Goal: Check status: Check status

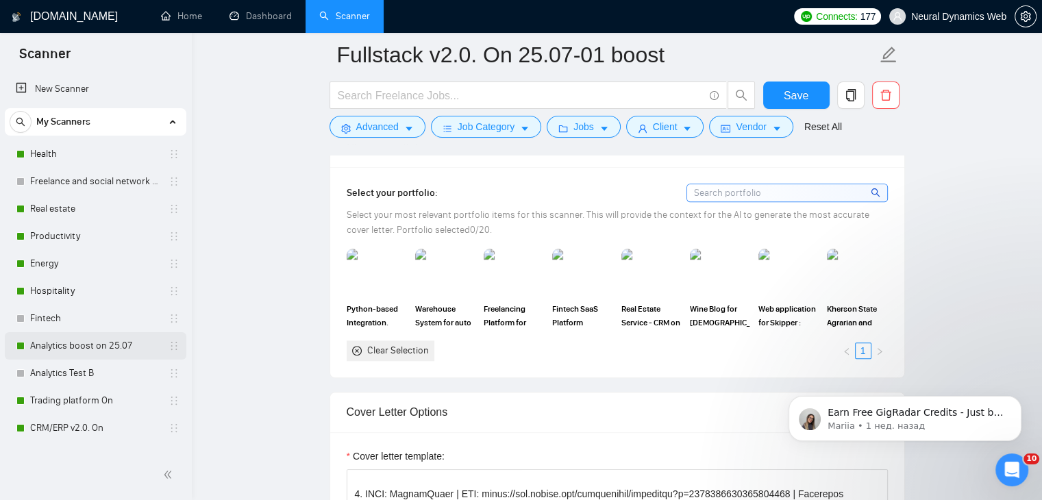
click at [71, 341] on link "Analytics boost on 25.07" at bounding box center [95, 345] width 130 height 27
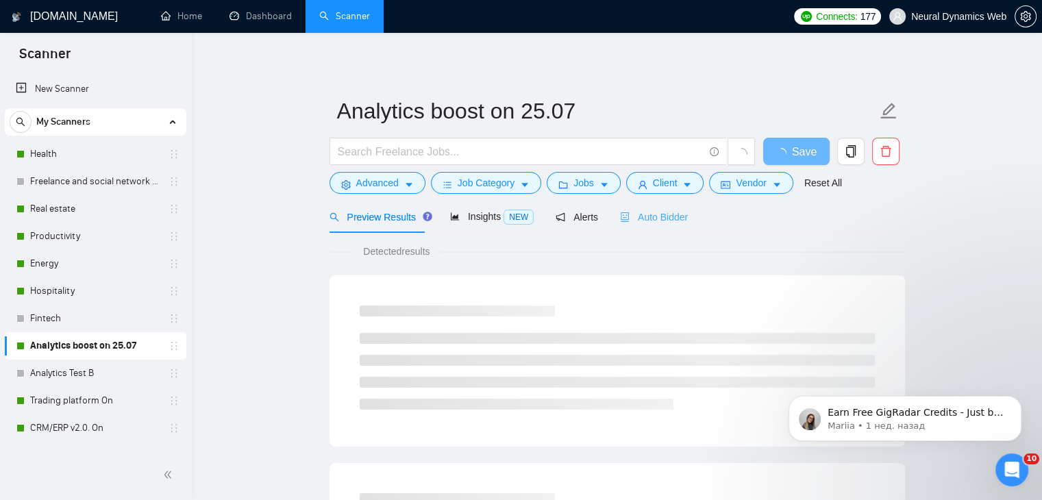
click at [620, 208] on div "Auto Bidder" at bounding box center [654, 217] width 68 height 32
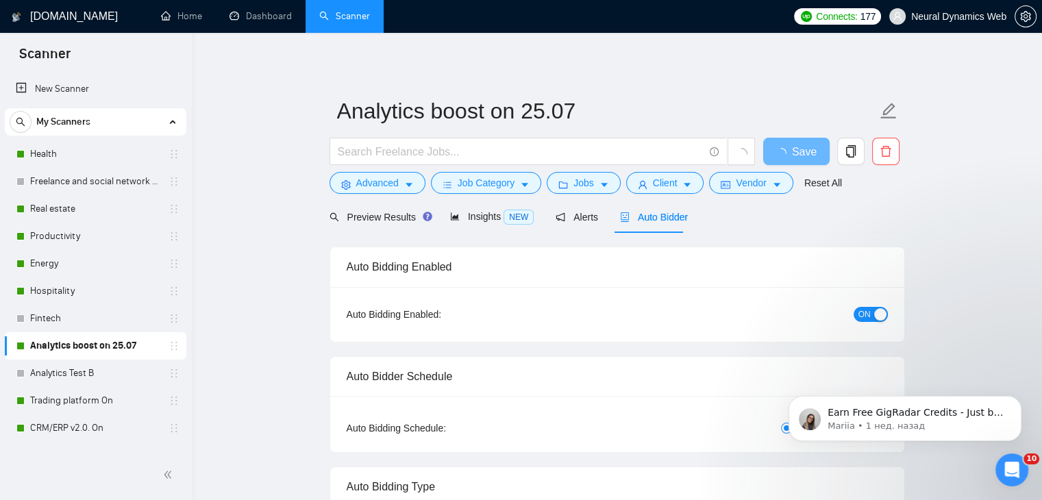
checkbox input "true"
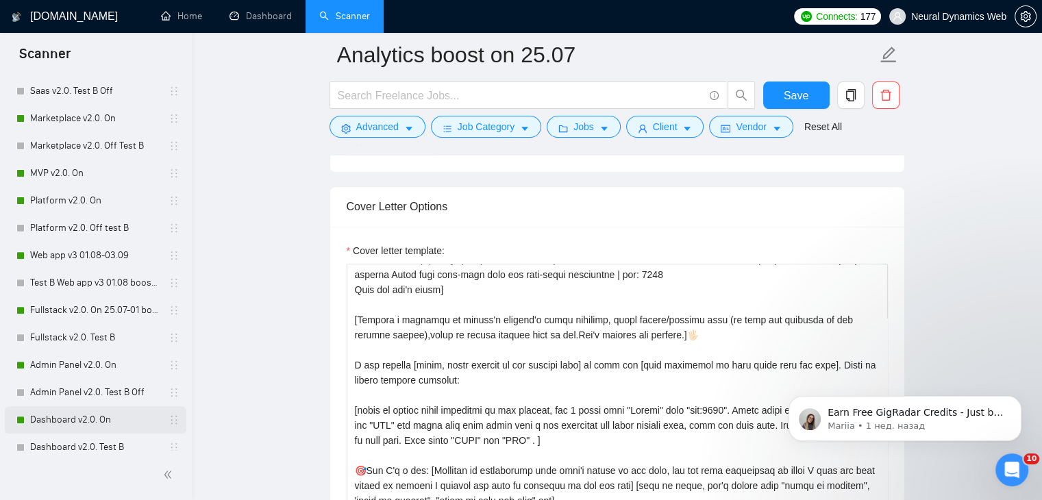
scroll to position [548, 0]
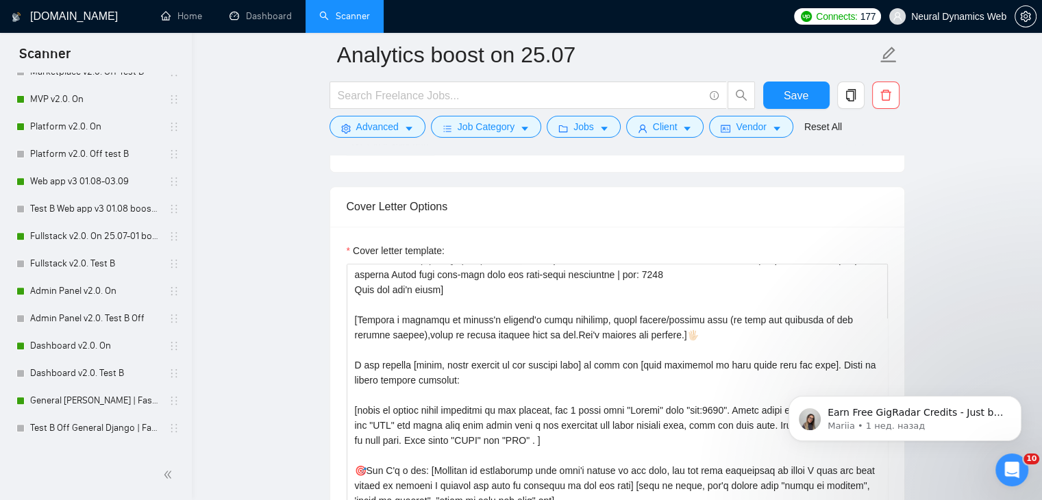
drag, startPoint x: 58, startPoint y: 393, endPoint x: 300, endPoint y: 316, distance: 254.2
click at [58, 393] on link "General [PERSON_NAME] | FastAPI v2.0. On" at bounding box center [95, 400] width 130 height 27
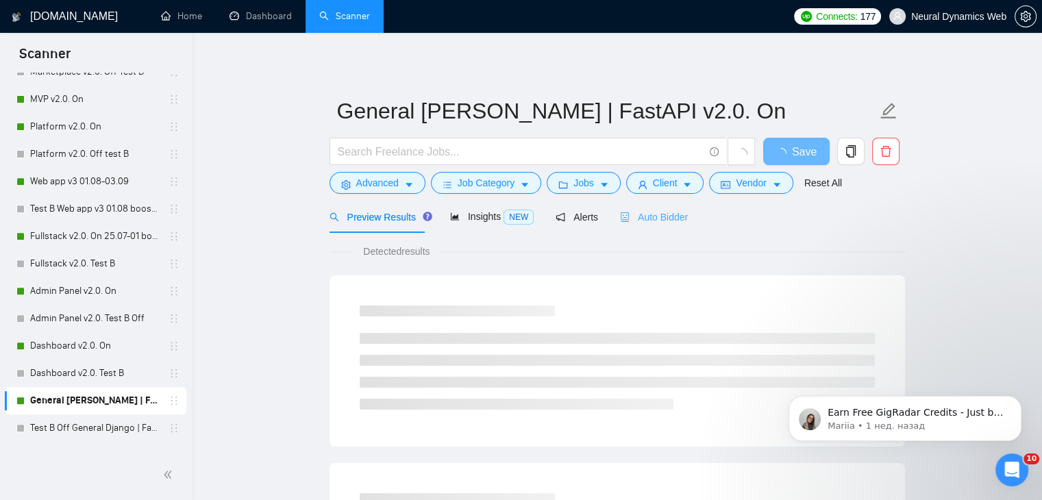
click at [641, 225] on div "Auto Bidder" at bounding box center [654, 217] width 68 height 32
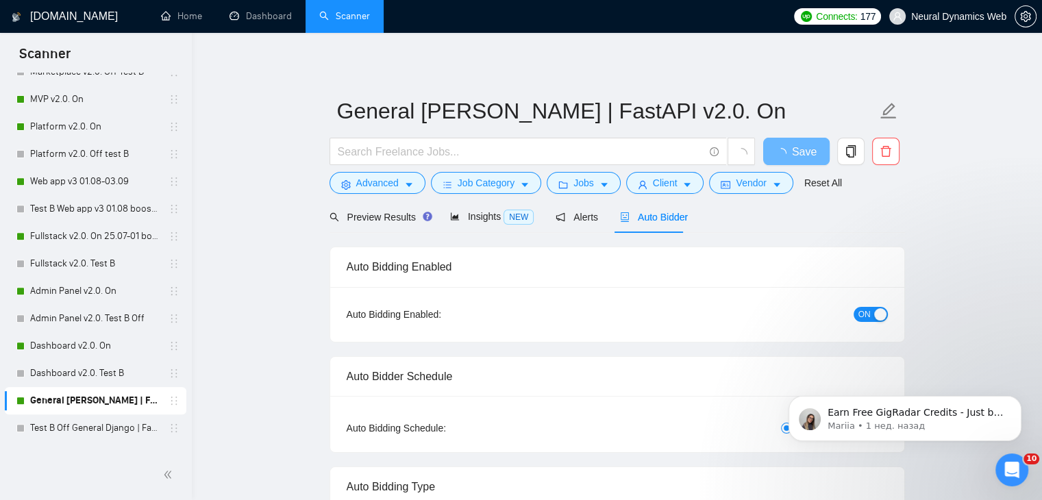
checkbox input "true"
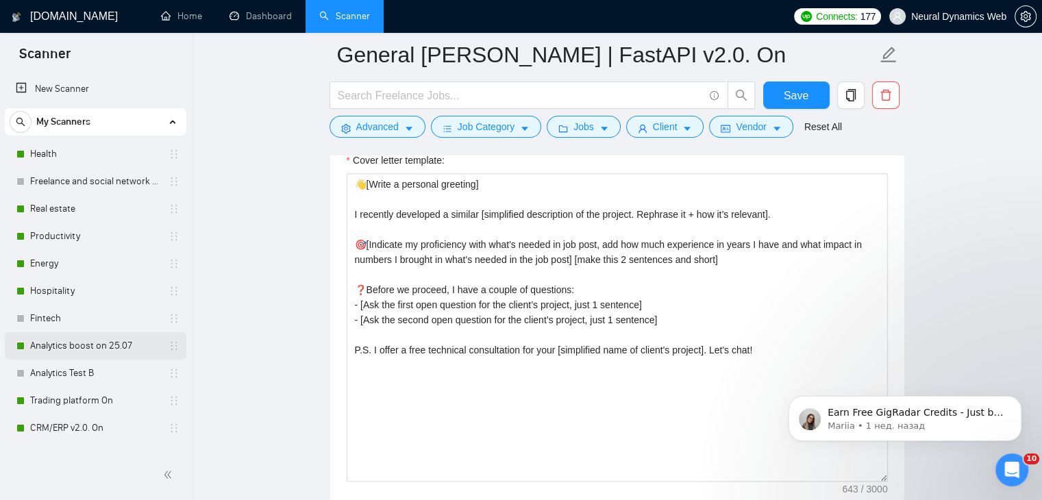
click at [55, 350] on link "Analytics boost on 25.07" at bounding box center [95, 345] width 130 height 27
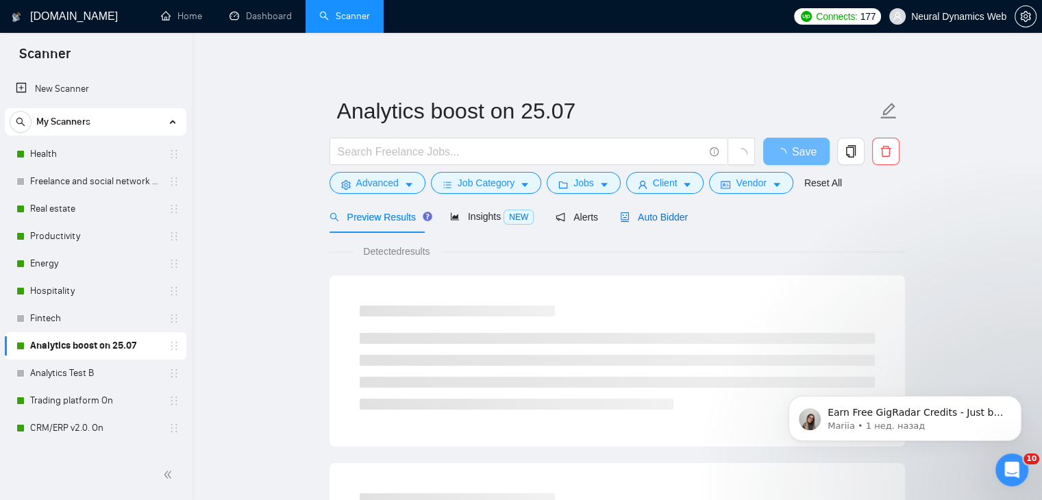
click at [641, 222] on span "Auto Bidder" at bounding box center [654, 217] width 68 height 11
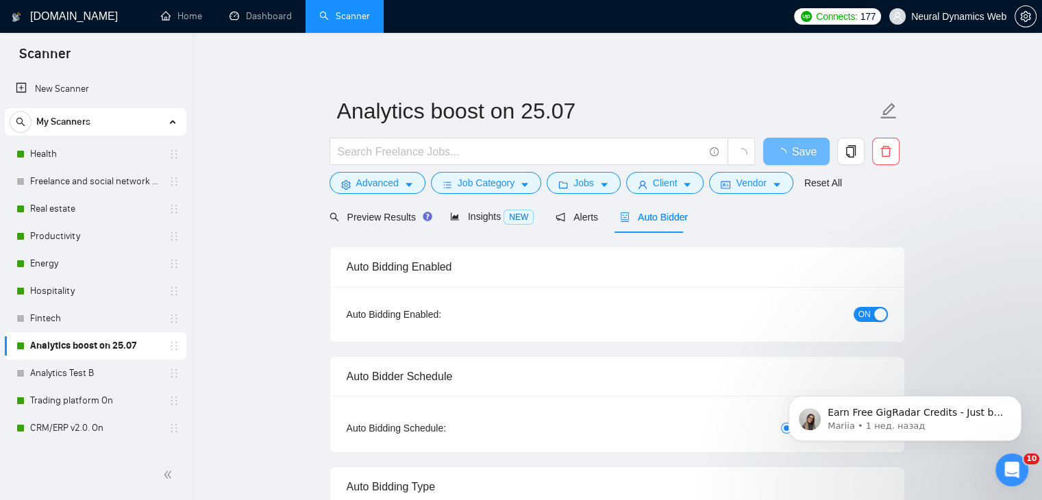
checkbox input "true"
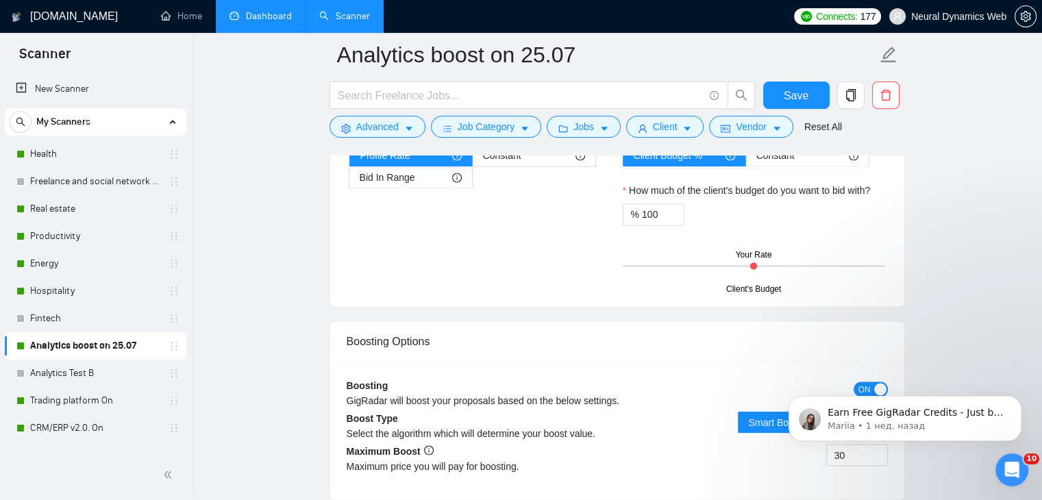
click at [274, 14] on link "Dashboard" at bounding box center [260, 16] width 62 height 12
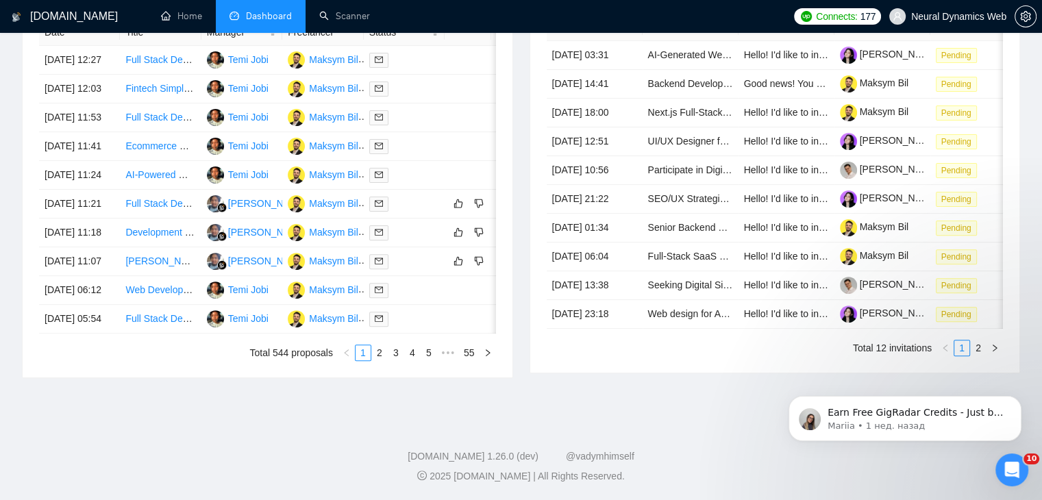
type input "[DATE]"
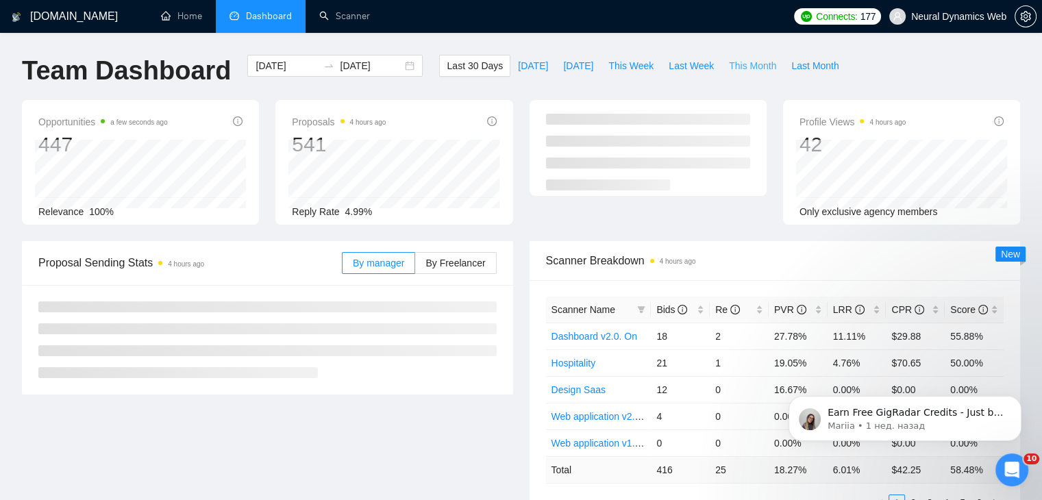
click at [753, 71] on span "This Month" at bounding box center [752, 65] width 47 height 15
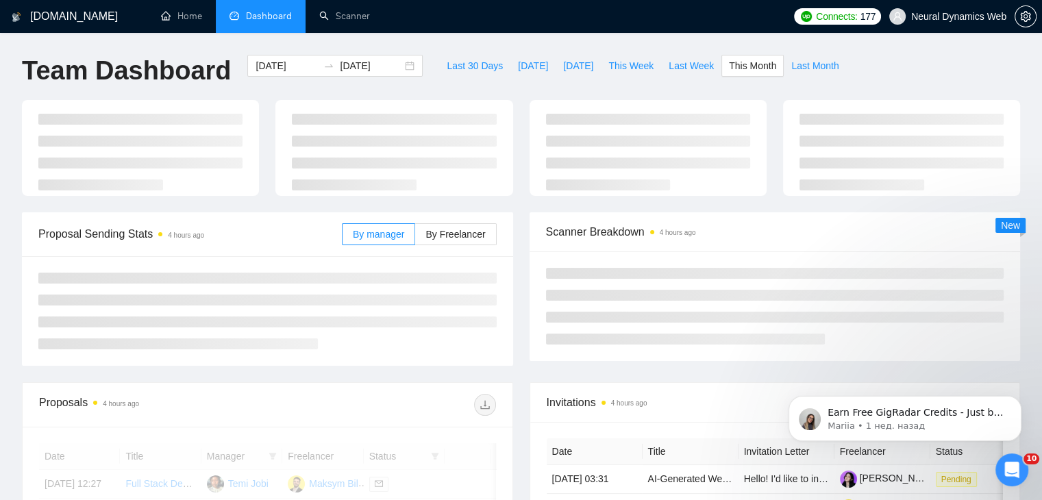
type input "[DATE]"
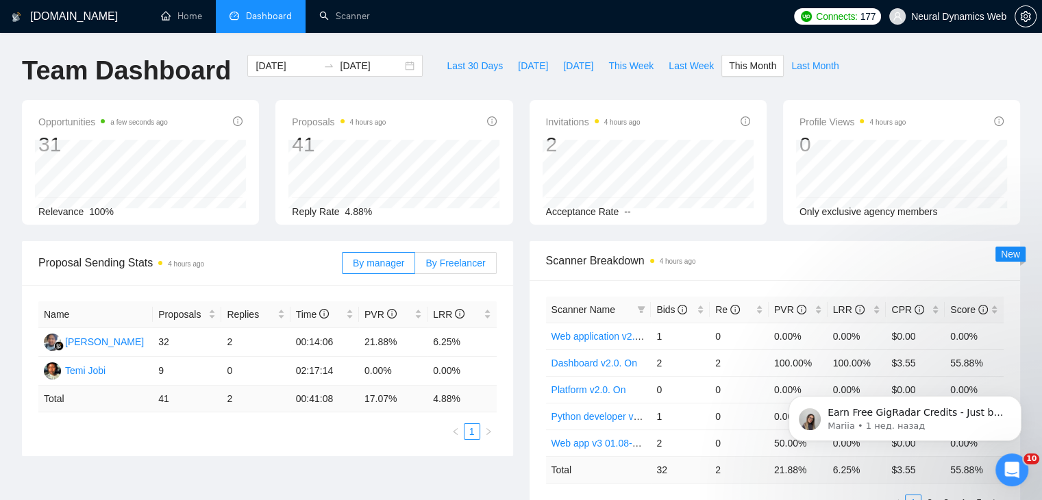
click at [458, 258] on span "By Freelancer" at bounding box center [455, 263] width 60 height 11
click at [415, 266] on input "By Freelancer" at bounding box center [415, 266] width 0 height 0
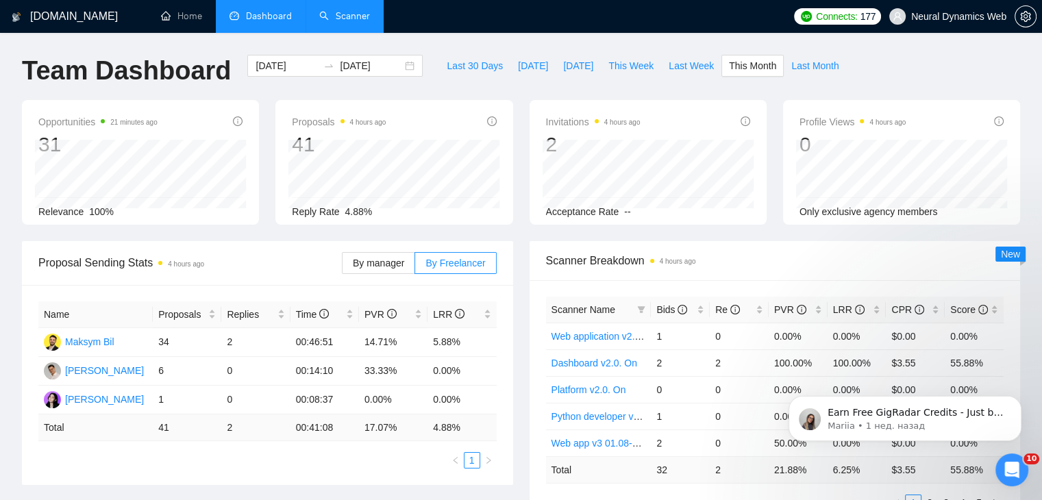
click at [343, 21] on link "Scanner" at bounding box center [344, 16] width 51 height 12
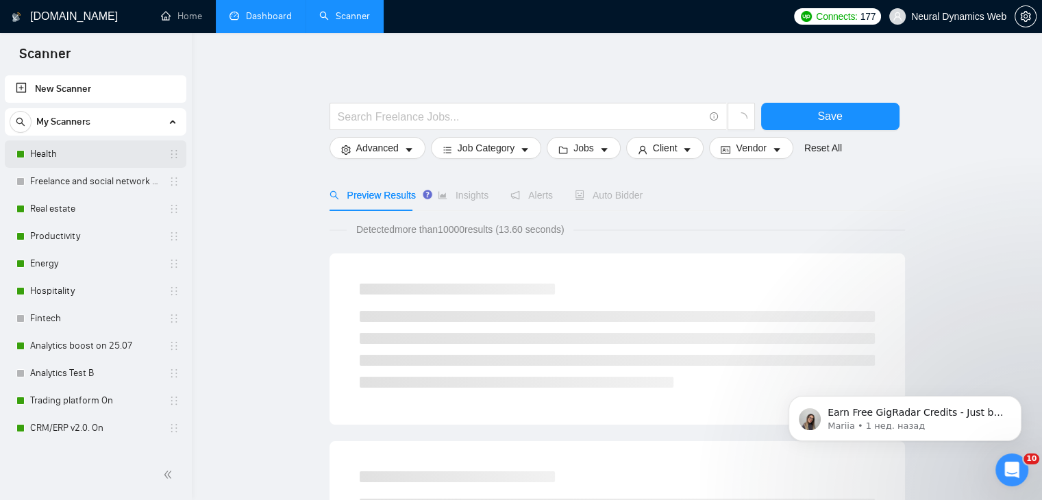
click at [131, 155] on link "Health" at bounding box center [95, 153] width 130 height 27
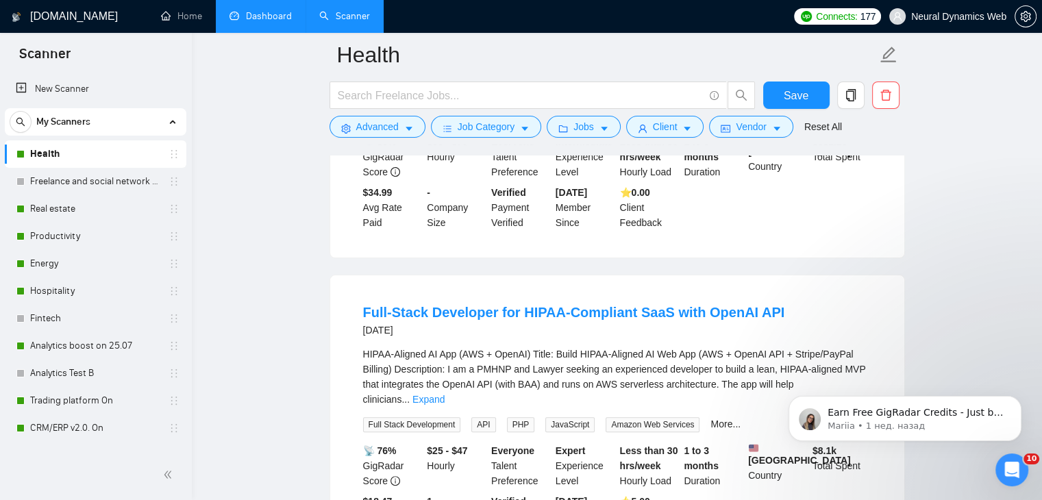
scroll to position [343, 0]
